Goal: Navigation & Orientation: Find specific page/section

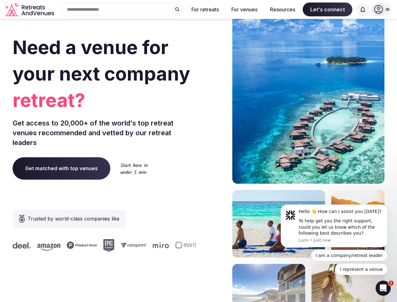
click at [199, 151] on div "Need a venue for your next company retreat? Get access to 20,000+ of the world'…" at bounding box center [199, 188] width 372 height 379
click at [123, 9] on div "Search Popular Destinations [GEOGRAPHIC_DATA], [GEOGRAPHIC_DATA] [GEOGRAPHIC_DA…" at bounding box center [120, 9] width 127 height 13
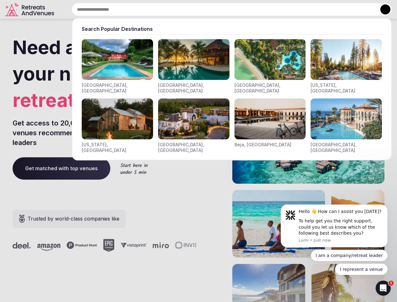
click at [177, 9] on input "text" at bounding box center [232, 9] width 321 height 13
click at [205, 9] on input "text" at bounding box center [232, 9] width 321 height 13
click at [244, 9] on input "text" at bounding box center [232, 9] width 321 height 13
click at [283, 9] on input "text" at bounding box center [232, 9] width 321 height 13
click at [328, 9] on input "text" at bounding box center [232, 9] width 321 height 13
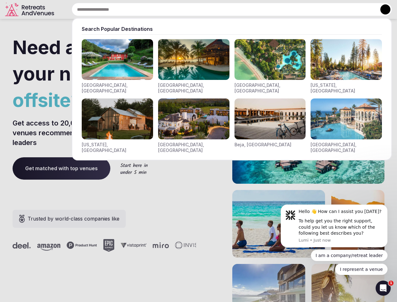
click at [363, 9] on input "text" at bounding box center [232, 9] width 321 height 13
click at [382, 9] on button at bounding box center [386, 9] width 10 height 10
